Goal: Information Seeking & Learning: Learn about a topic

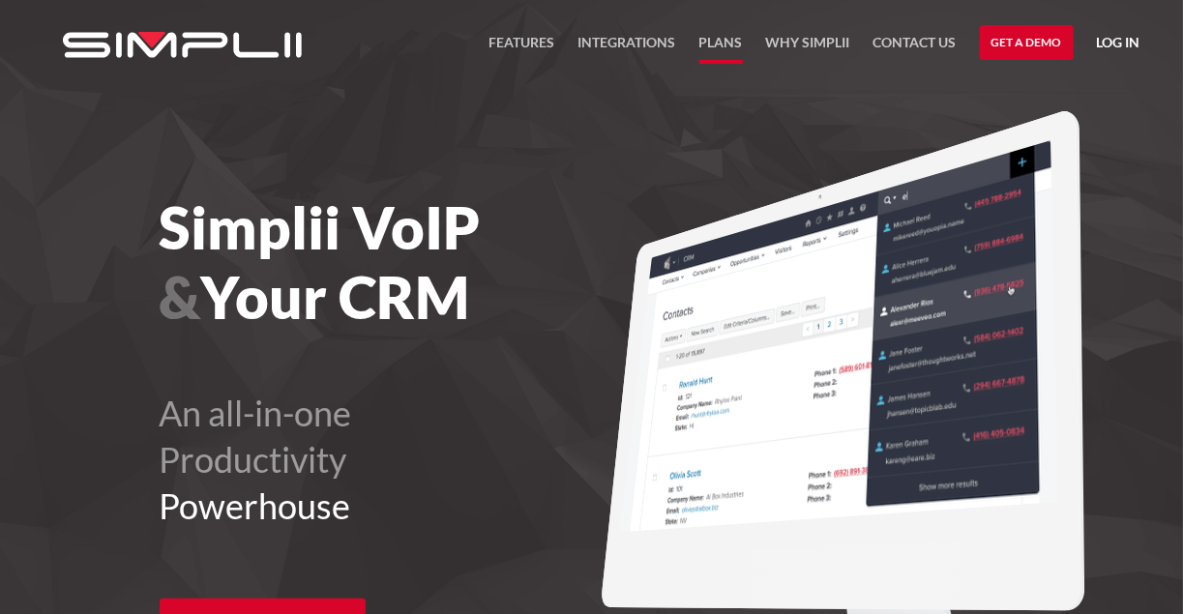
click at [725, 44] on link "Plans" at bounding box center [722, 47] width 44 height 33
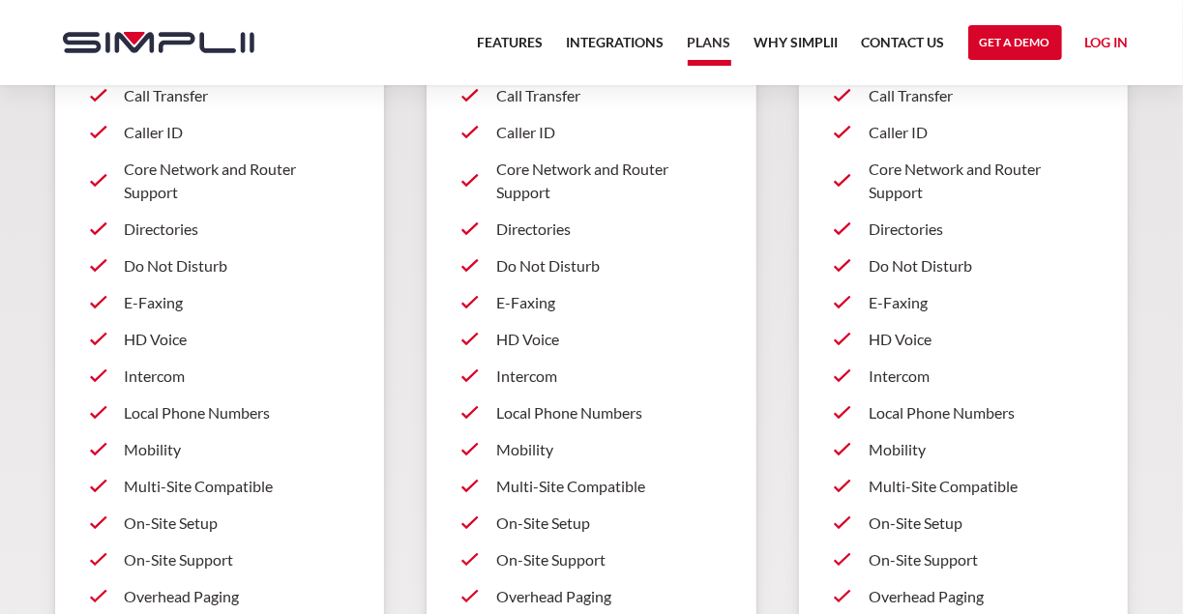
scroll to position [851, 0]
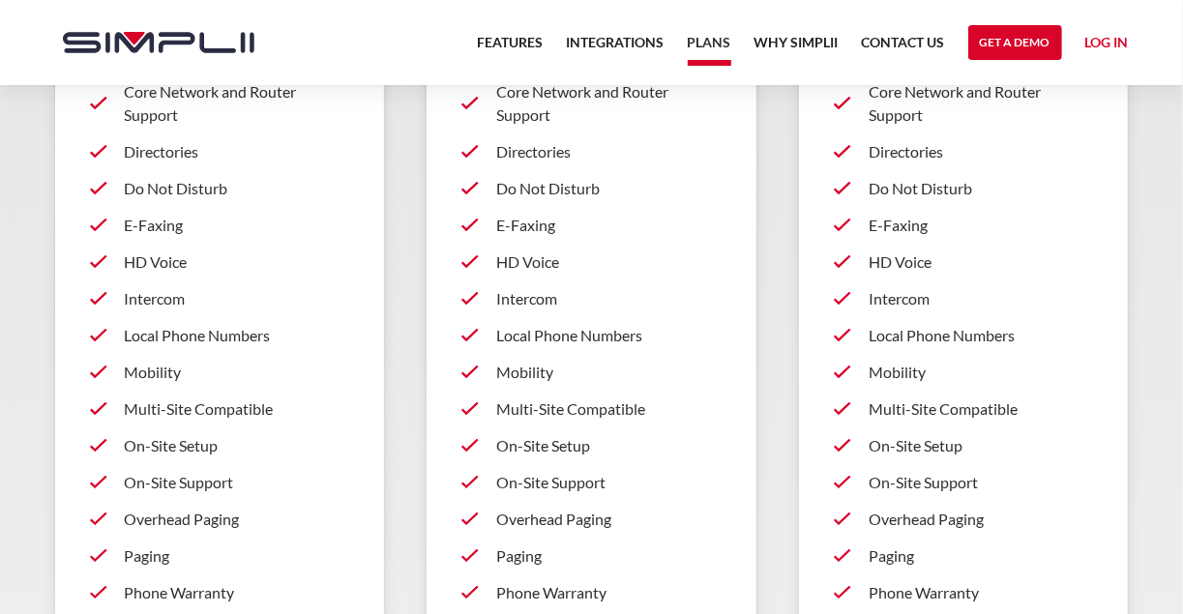
click at [542, 297] on p "Intercom" at bounding box center [608, 298] width 225 height 23
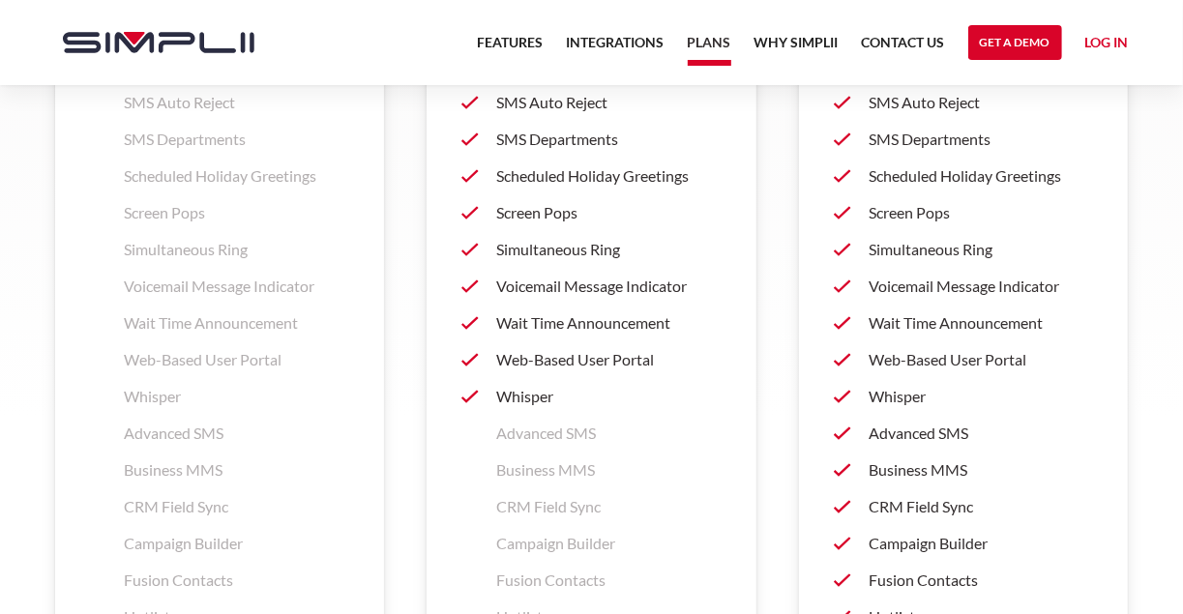
scroll to position [2709, 0]
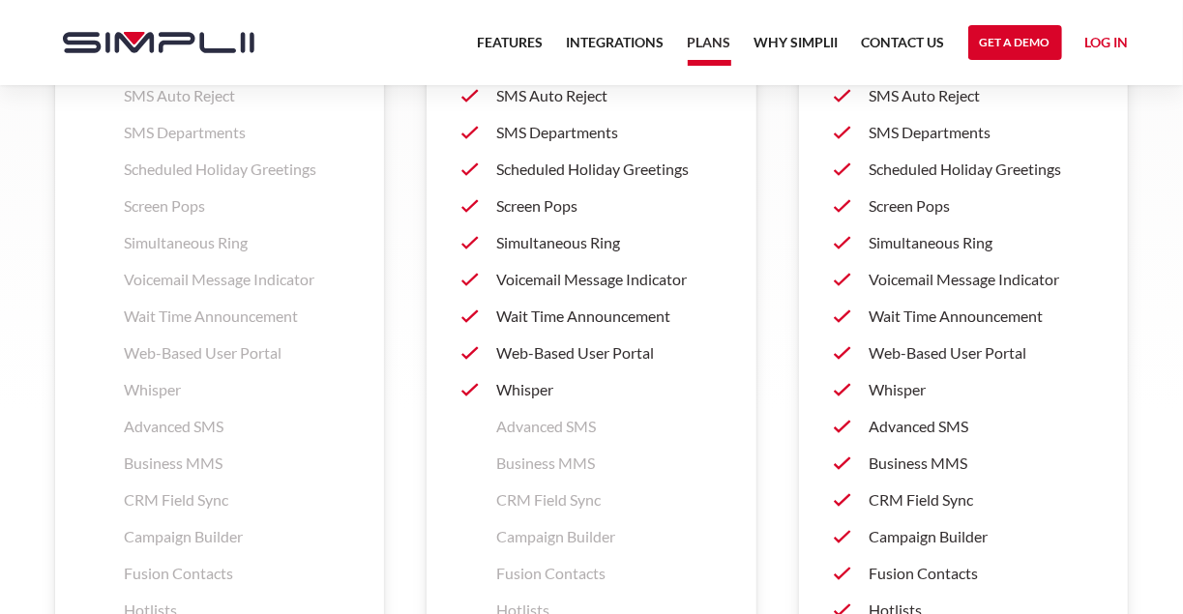
click at [516, 384] on p "Whisper" at bounding box center [608, 389] width 225 height 23
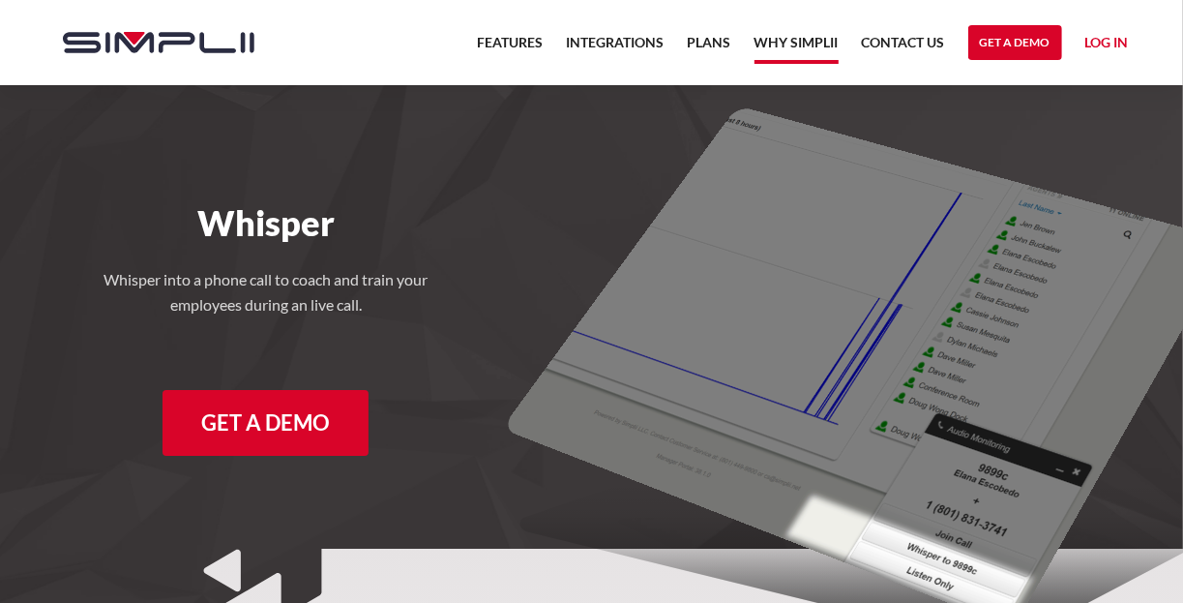
click at [804, 36] on link "Why Simplii" at bounding box center [797, 47] width 84 height 33
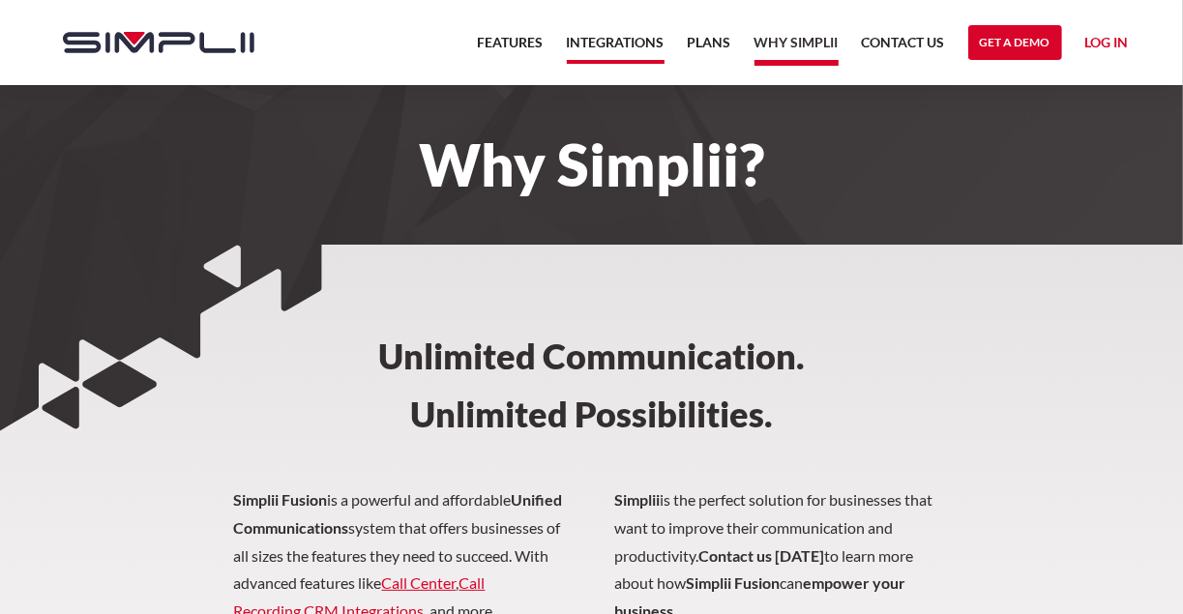
click at [621, 45] on link "Integrations" at bounding box center [616, 47] width 98 height 33
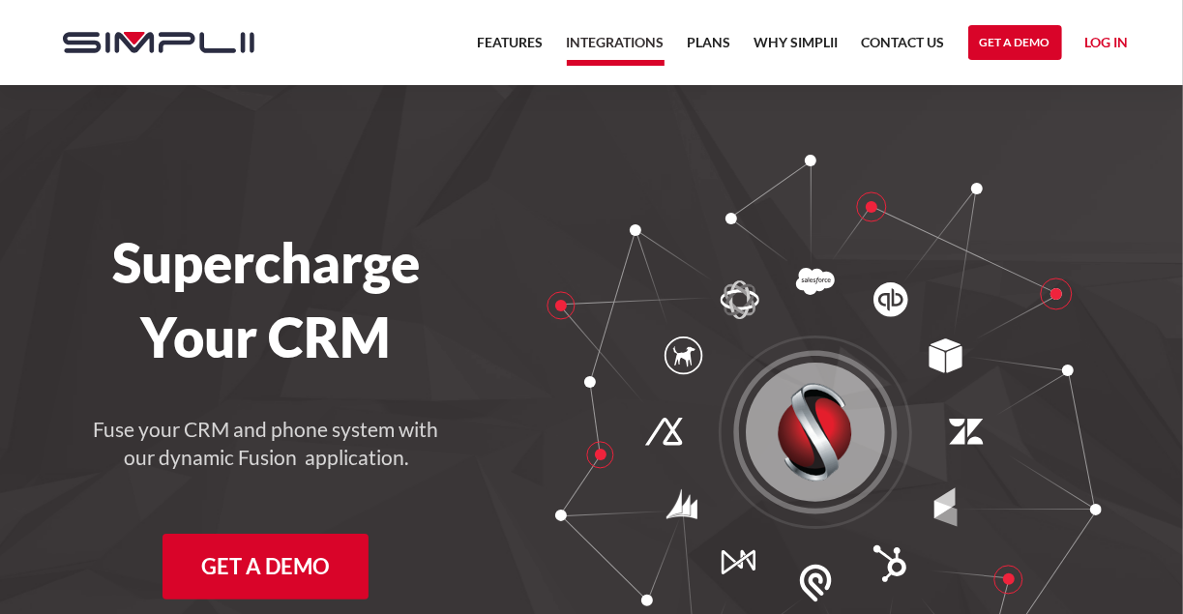
click at [713, 44] on link "Plans" at bounding box center [710, 48] width 44 height 35
